Goal: Transaction & Acquisition: Purchase product/service

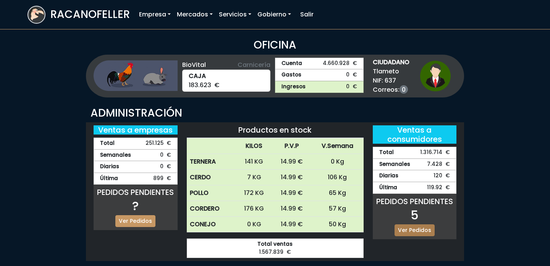
click at [423, 230] on link "Ver Pedidos" at bounding box center [415, 230] width 40 height 12
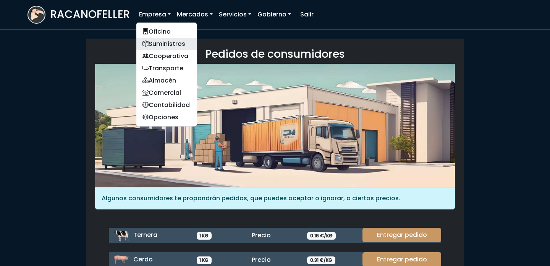
click at [170, 45] on link "Suministros" at bounding box center [166, 44] width 60 height 12
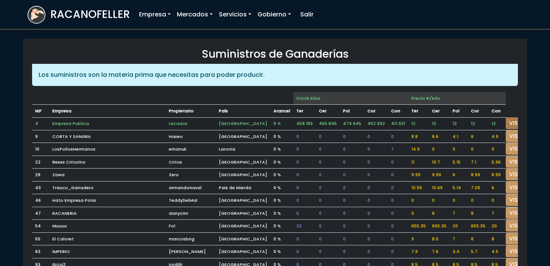
click at [506, 121] on link "VISITAR" at bounding box center [520, 123] width 28 height 12
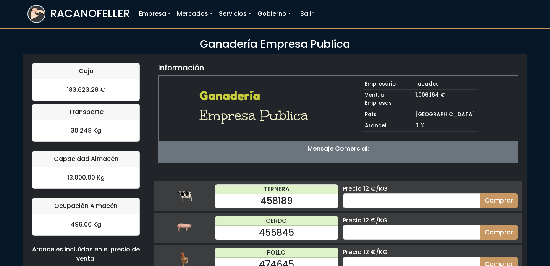
scroll to position [75, 0]
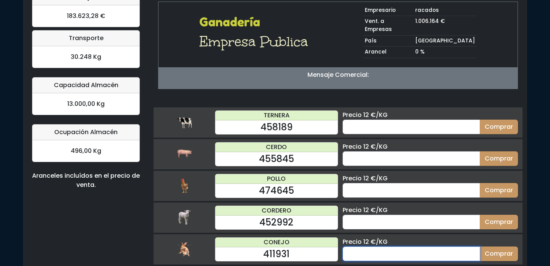
click at [406, 246] on input "number" at bounding box center [412, 253] width 138 height 15
type input "20"
click at [480, 246] on button "Comprar" at bounding box center [499, 253] width 38 height 15
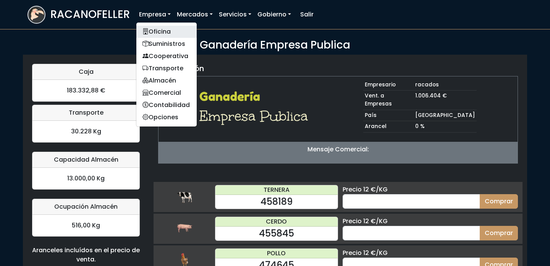
click at [160, 28] on link "Oficina" at bounding box center [166, 32] width 60 height 12
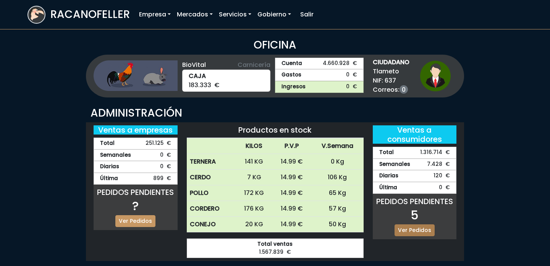
click at [413, 232] on link "Ver Pedidos" at bounding box center [415, 230] width 40 height 12
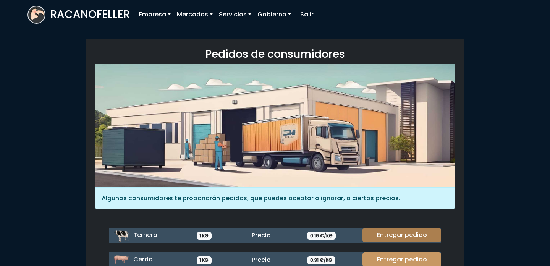
scroll to position [101, 0]
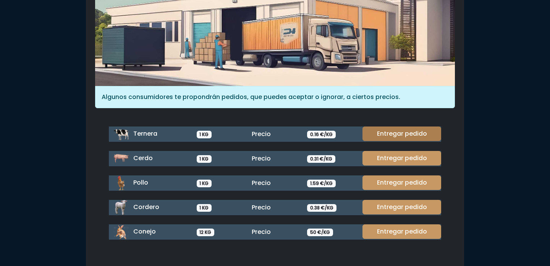
click at [411, 233] on link "Entregar pedido" at bounding box center [402, 231] width 79 height 15
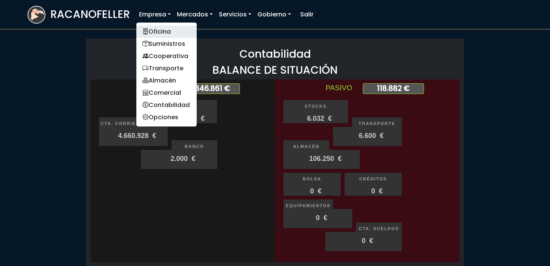
click at [164, 34] on link "Oficina" at bounding box center [166, 32] width 60 height 12
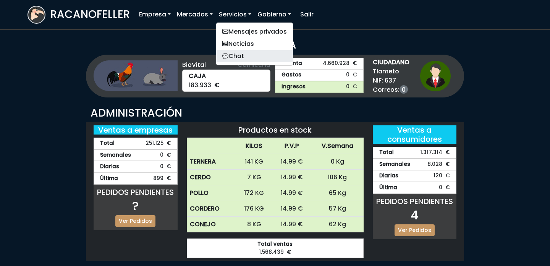
click at [246, 53] on link "Chat" at bounding box center [254, 56] width 77 height 12
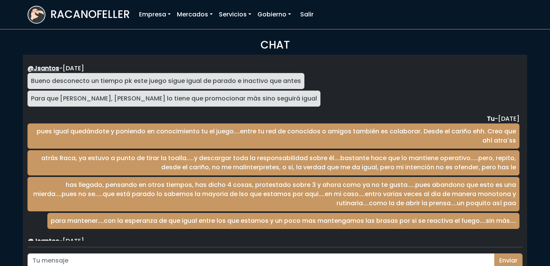
scroll to position [1249, 0]
